Goal: Information Seeking & Learning: Check status

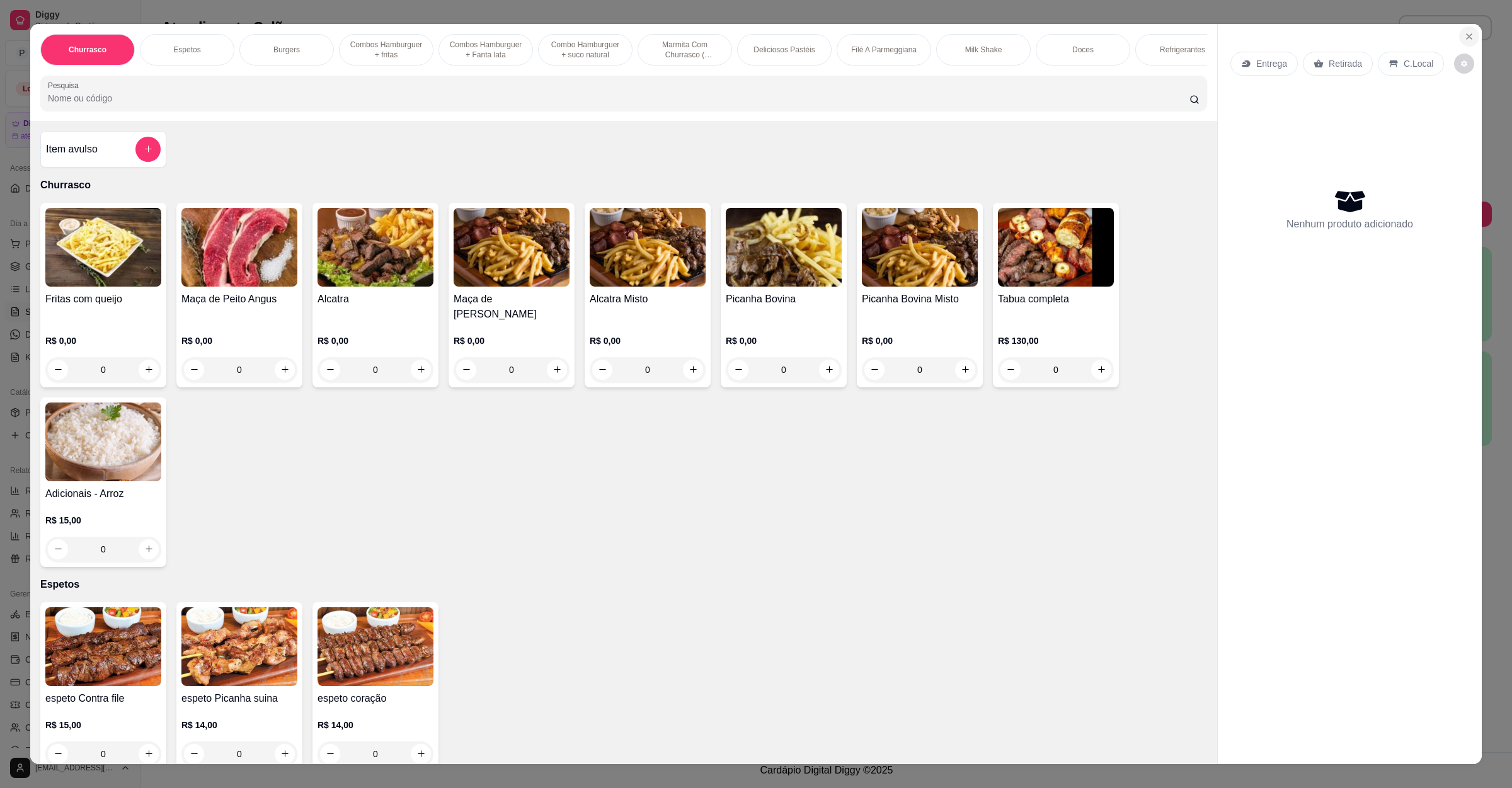
click at [1462, 29] on button "Close" at bounding box center [1469, 37] width 20 height 20
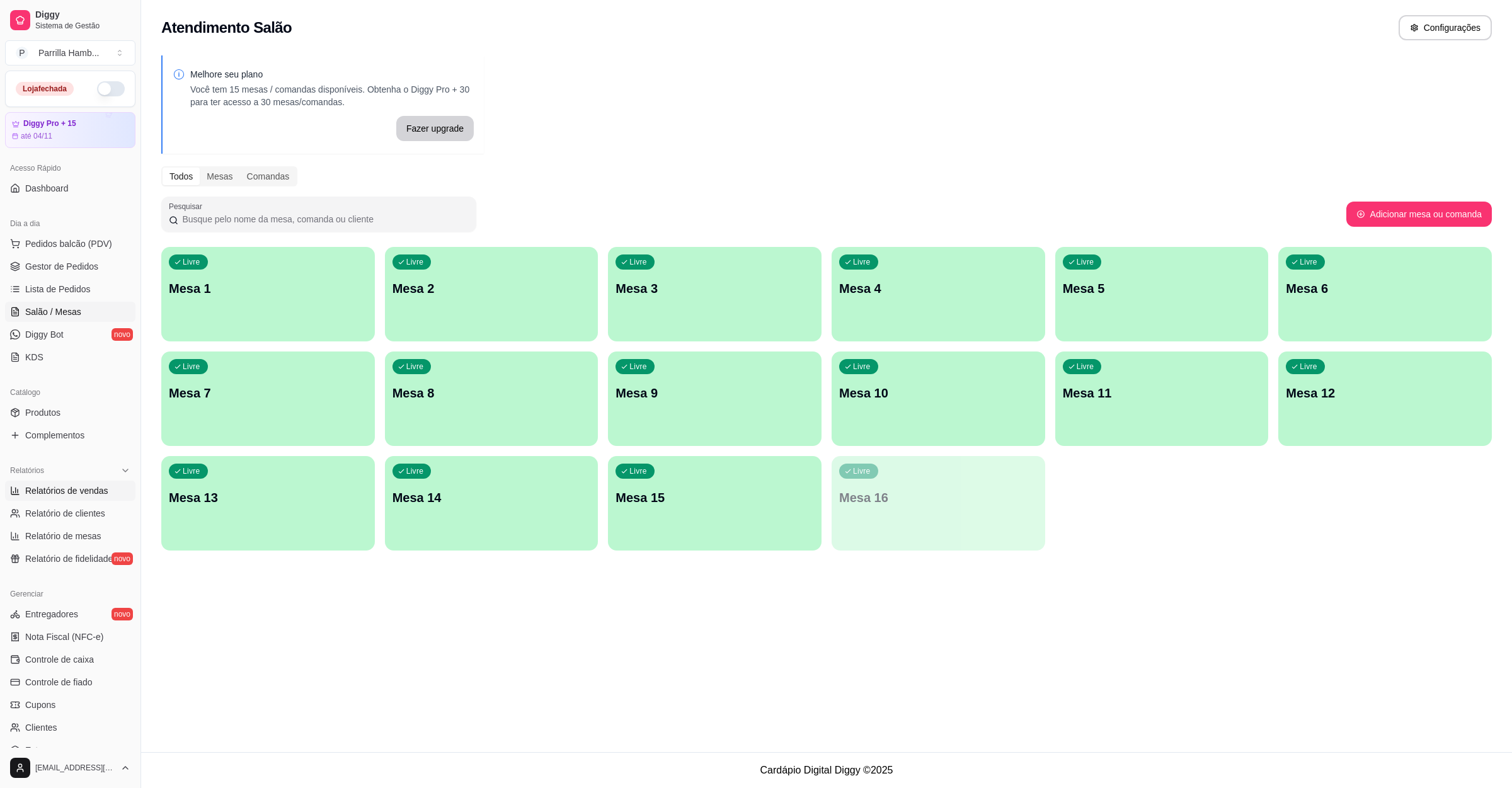
click at [56, 497] on span "Relatórios de vendas" at bounding box center [67, 491] width 83 height 12
select select "ALL"
select select "0"
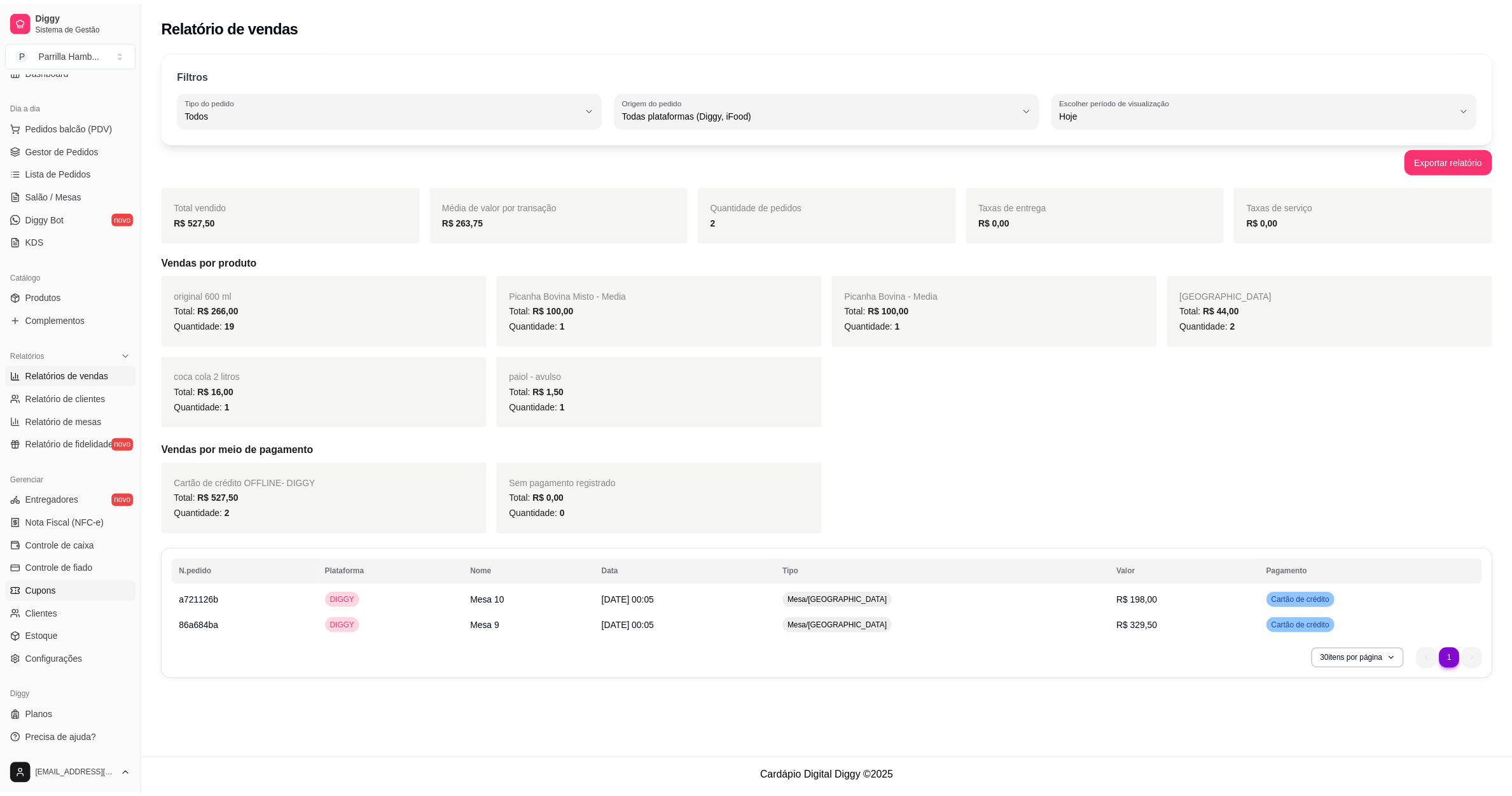
scroll to position [26, 0]
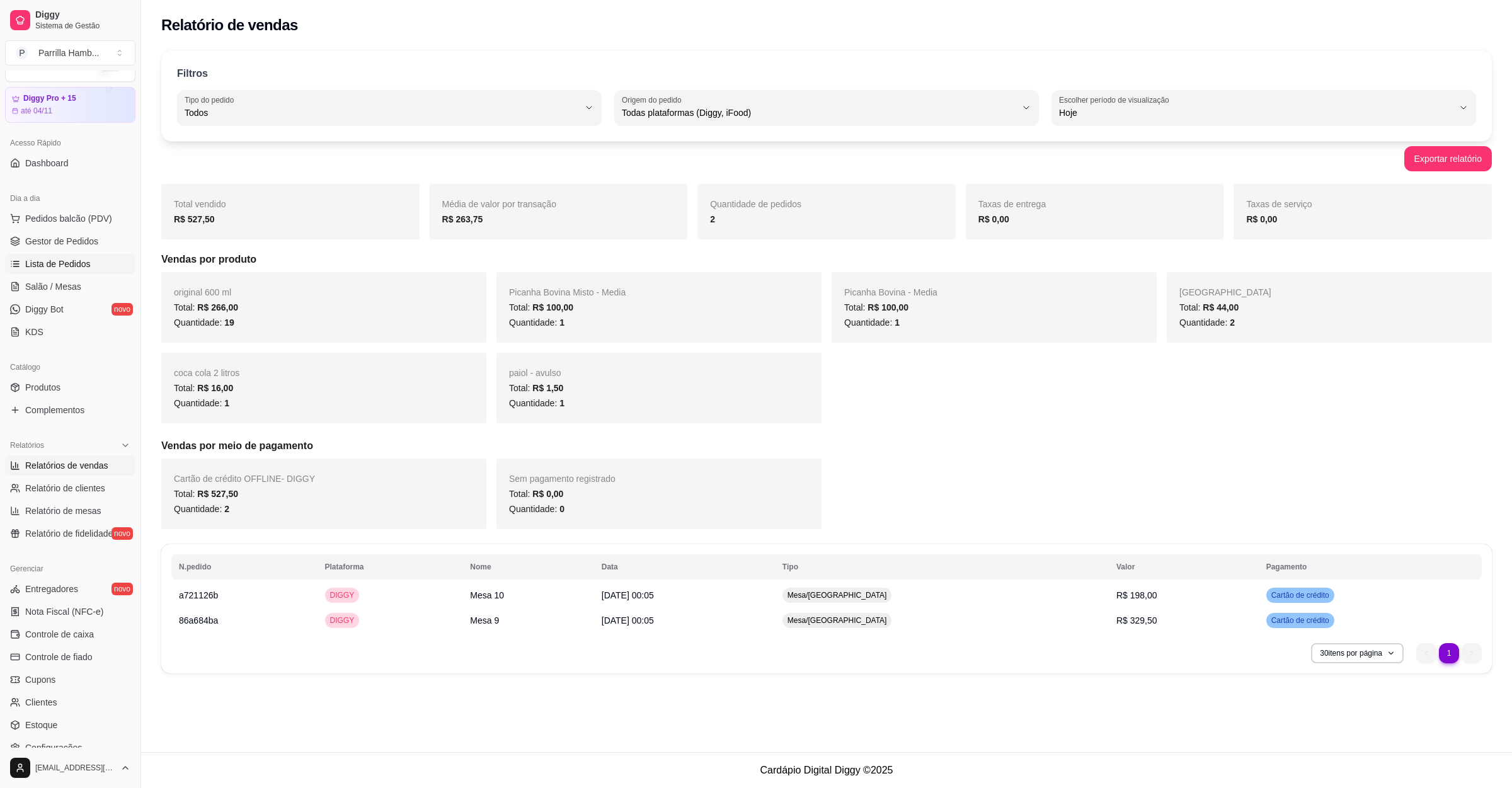
click at [69, 272] on link "Lista de Pedidos" at bounding box center [71, 264] width 131 height 20
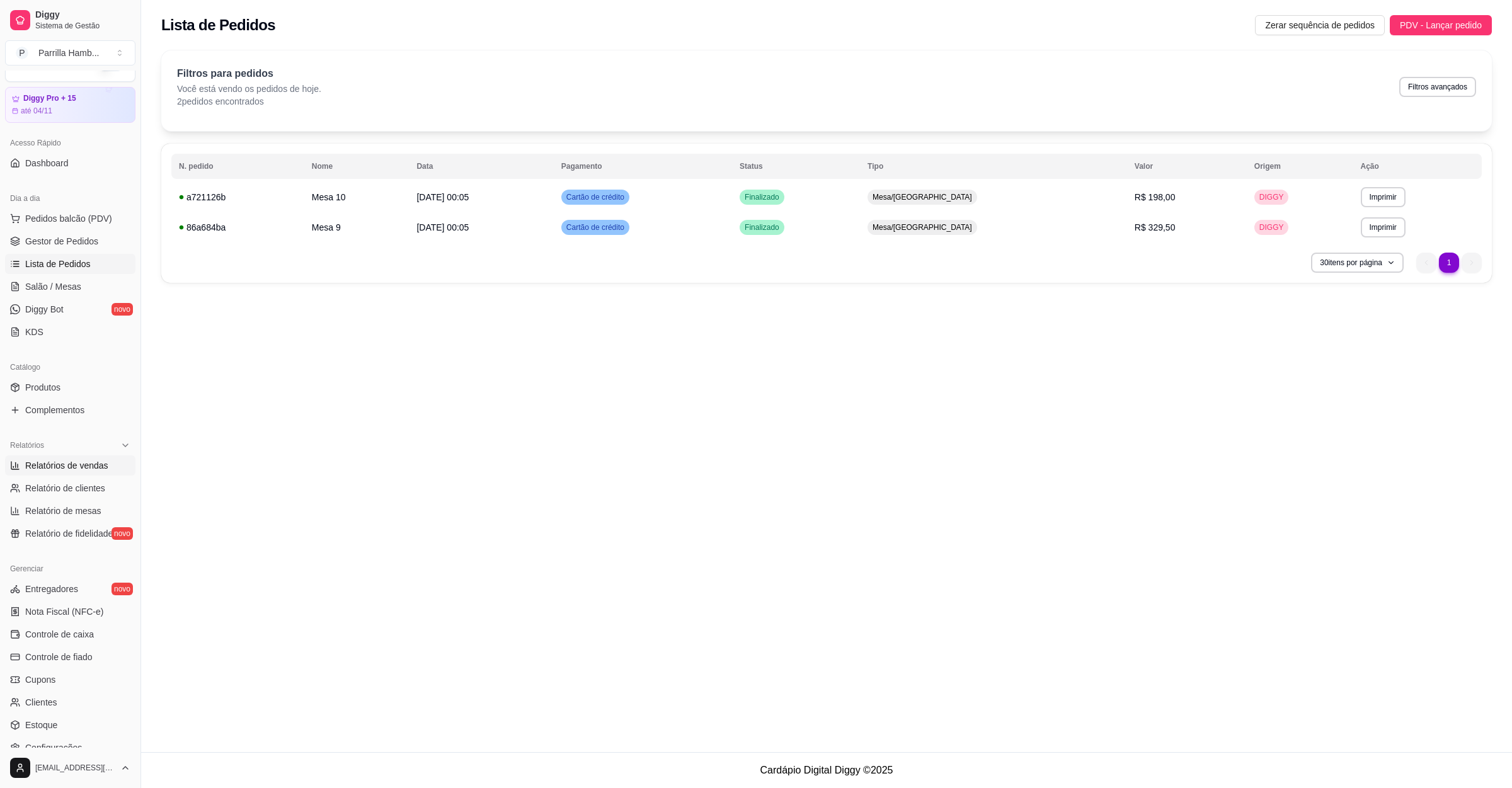
click at [62, 456] on link "Relatórios de vendas" at bounding box center [71, 465] width 131 height 20
select select "ALL"
select select "0"
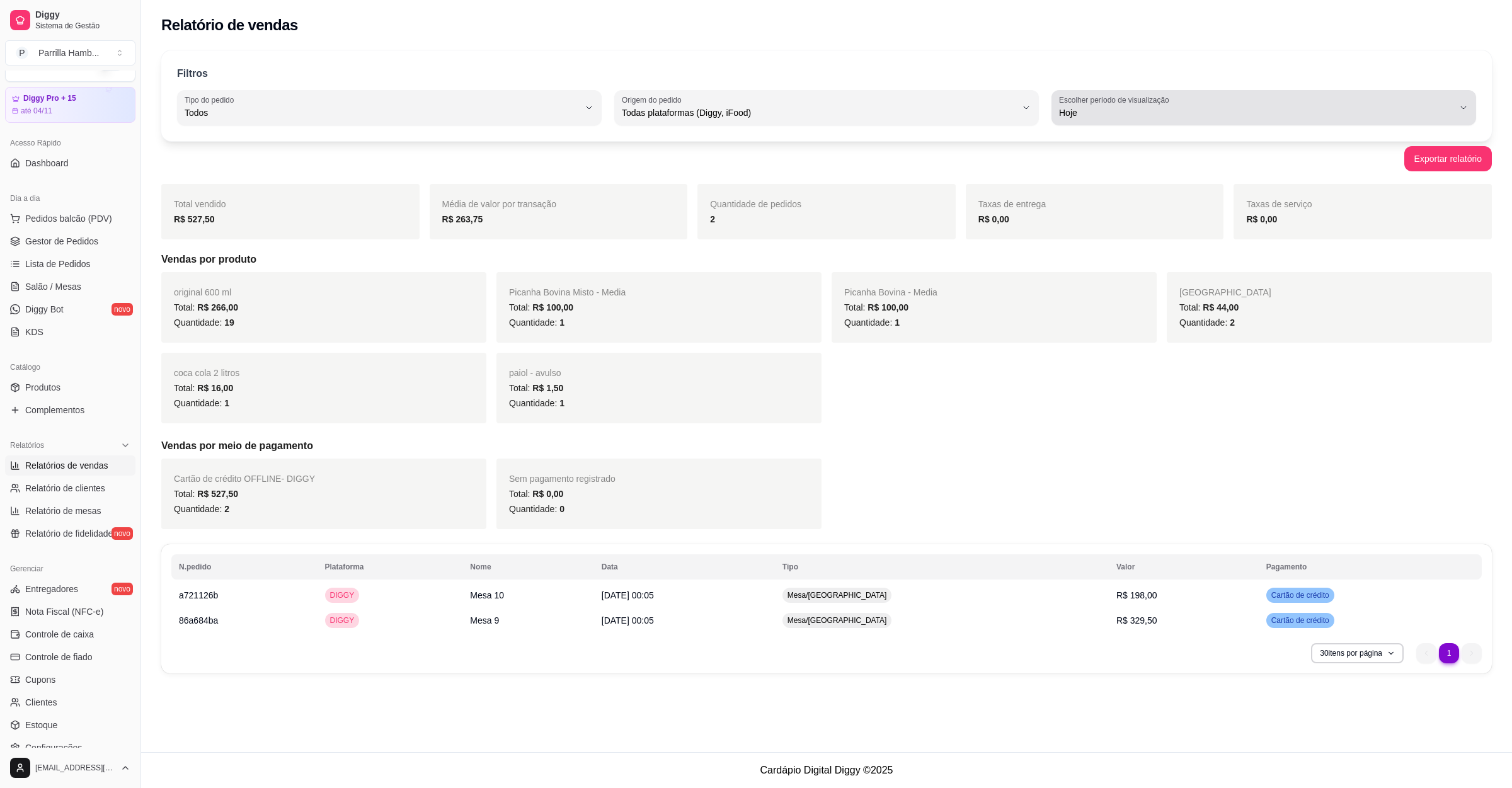
click at [1447, 110] on span "Hoje" at bounding box center [1256, 112] width 394 height 12
click at [1087, 168] on span "Ontem" at bounding box center [1258, 163] width 376 height 12
type input "1"
select select "1"
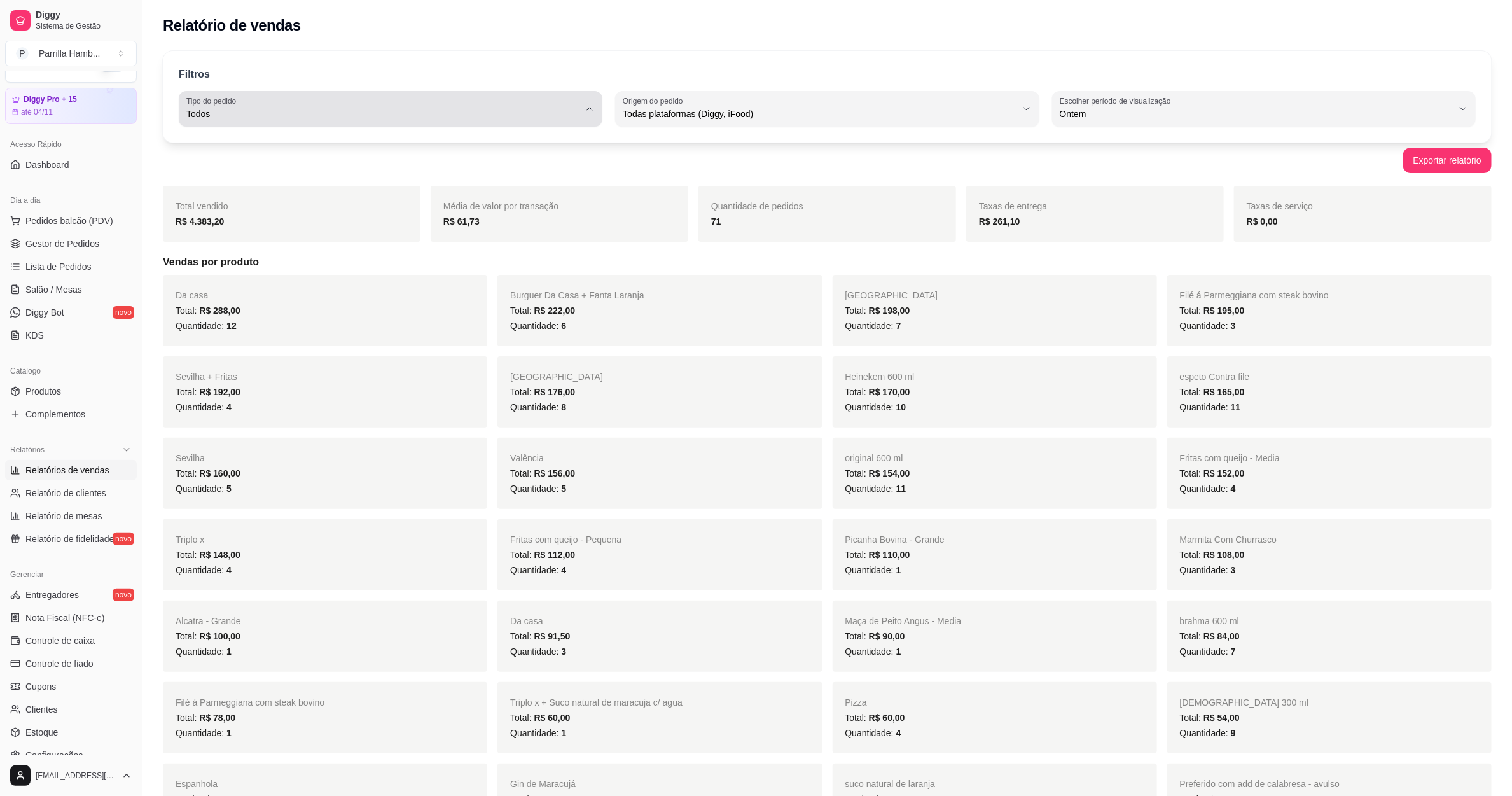
click at [321, 119] on span "Todos" at bounding box center [383, 114] width 393 height 13
click at [392, 54] on div "Filtros ALL Tipo do pedido Todos Entrega Retirada Mesa Consumo local Tipo do pe…" at bounding box center [827, 96] width 1329 height 92
click at [42, 228] on button "Pedidos balcão (PDV)" at bounding box center [71, 220] width 132 height 20
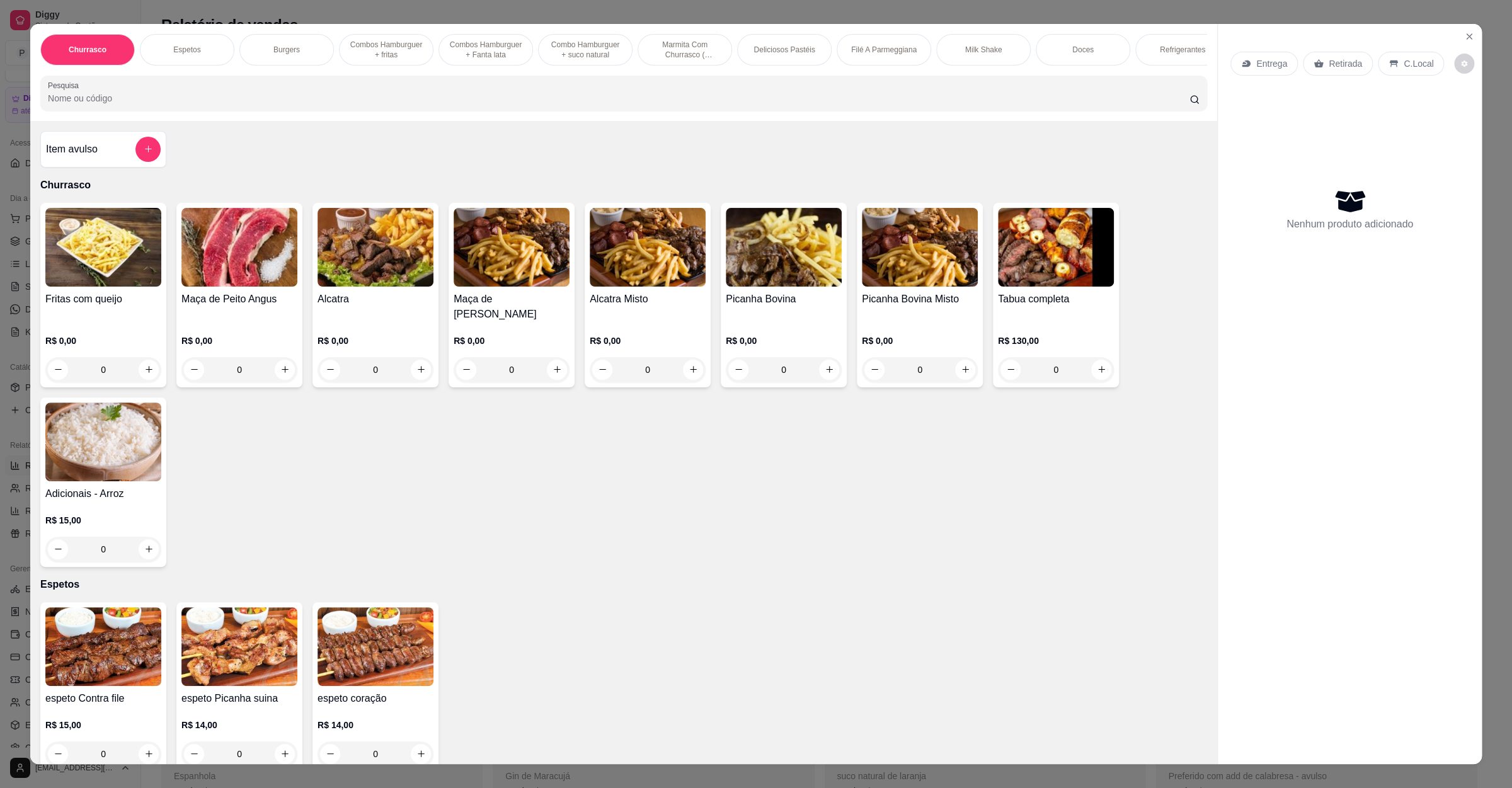
click at [45, 227] on img at bounding box center [103, 246] width 116 height 79
click at [1455, 25] on div "Entrega Retirada C.Local Nenhum produto adicionado" at bounding box center [1349, 384] width 264 height 721
click at [1459, 36] on button "Close" at bounding box center [1469, 37] width 20 height 20
